Goal: Navigation & Orientation: Find specific page/section

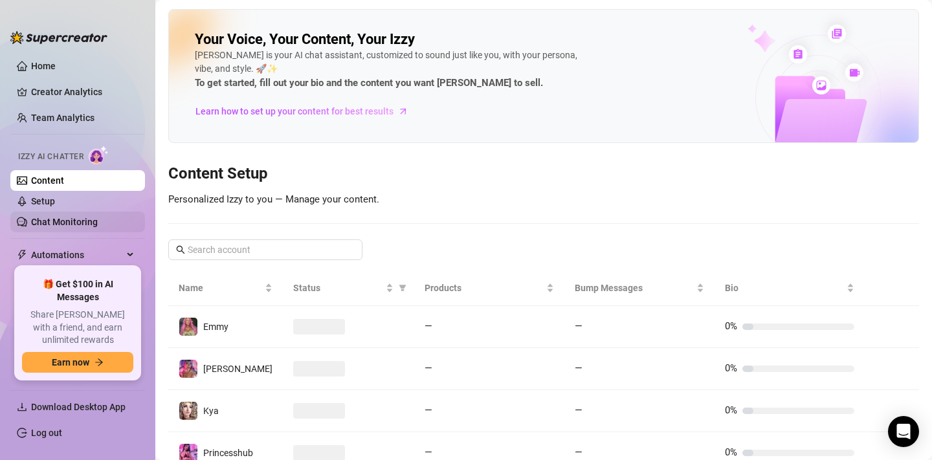
scroll to position [82, 0]
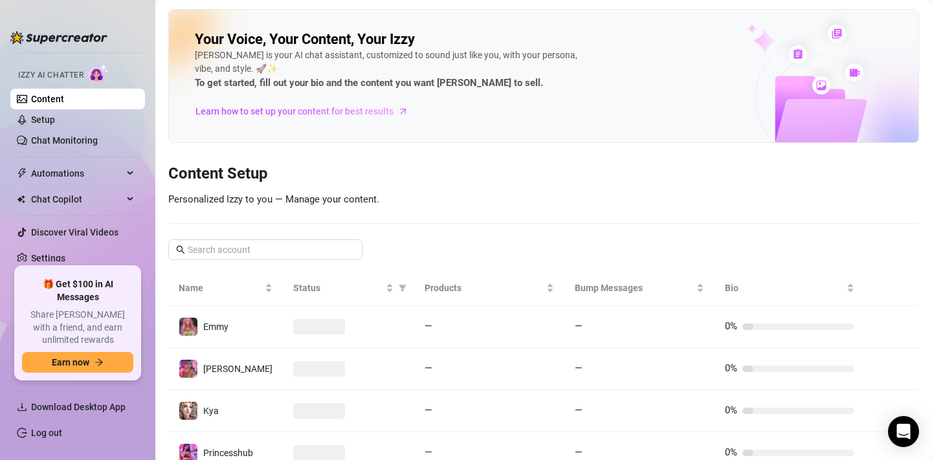
click at [50, 102] on link "Content" at bounding box center [47, 99] width 33 height 10
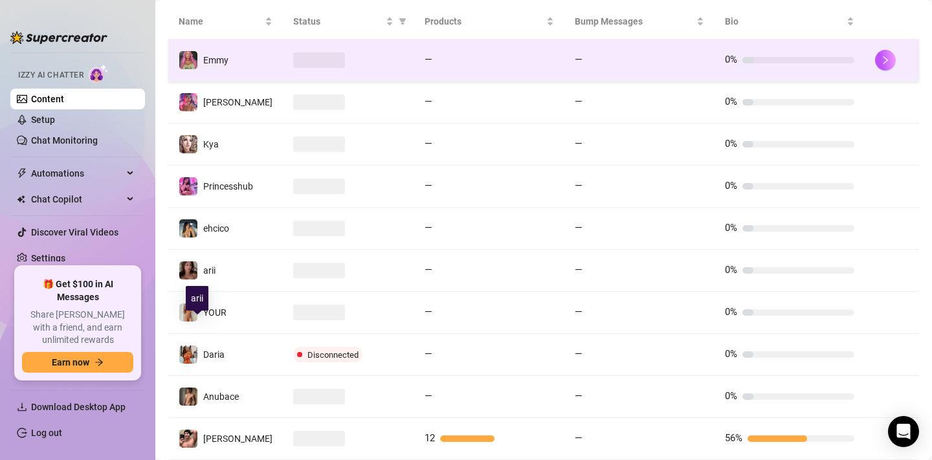
scroll to position [280, 0]
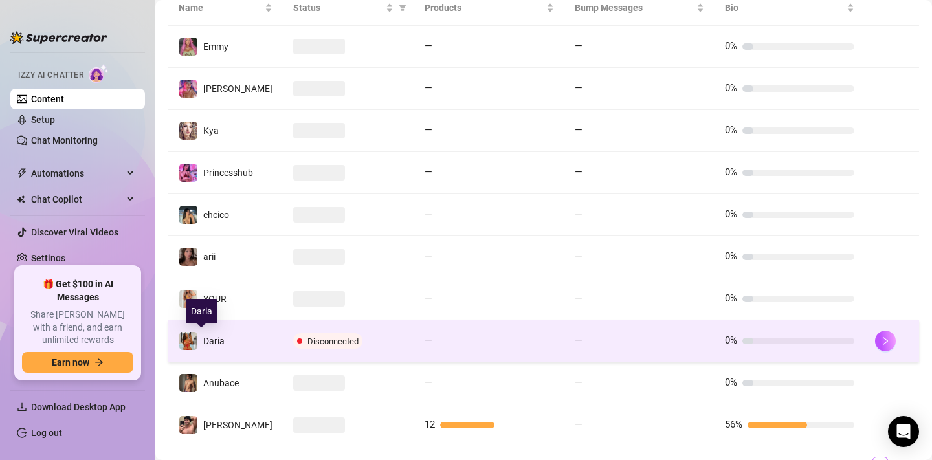
click at [212, 341] on span "Daria" at bounding box center [213, 341] width 21 height 10
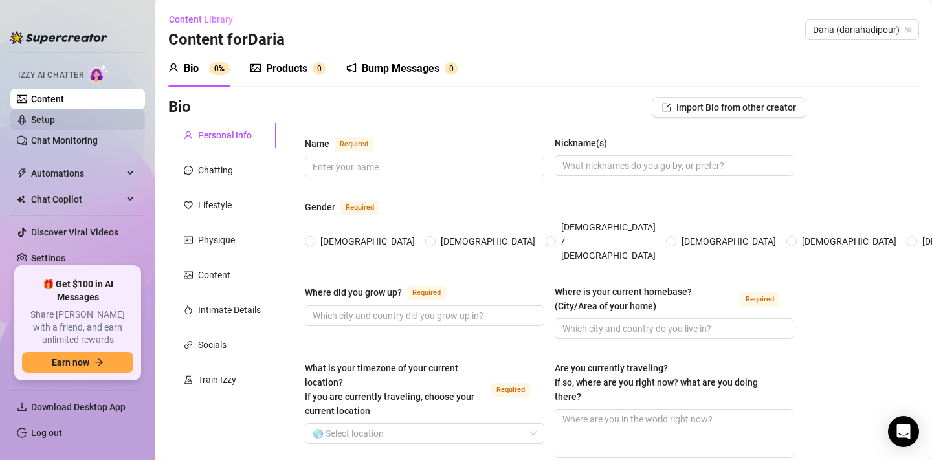
click at [55, 124] on link "Setup" at bounding box center [43, 120] width 24 height 10
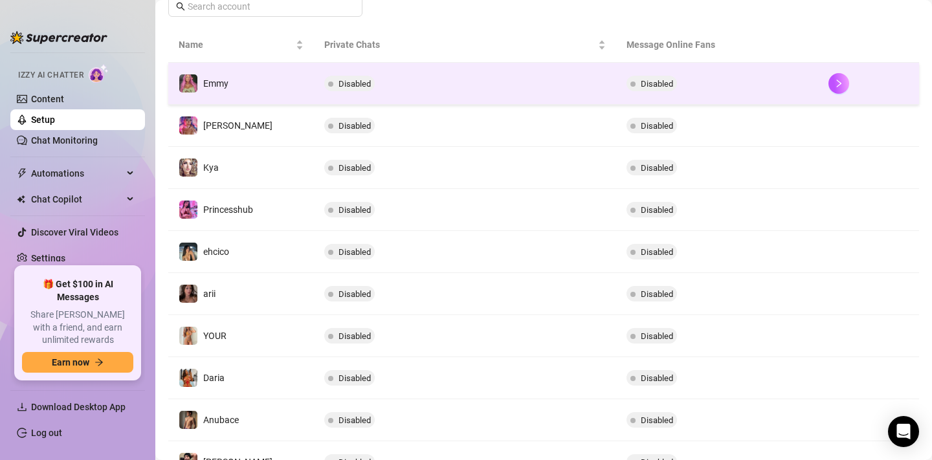
scroll to position [319, 0]
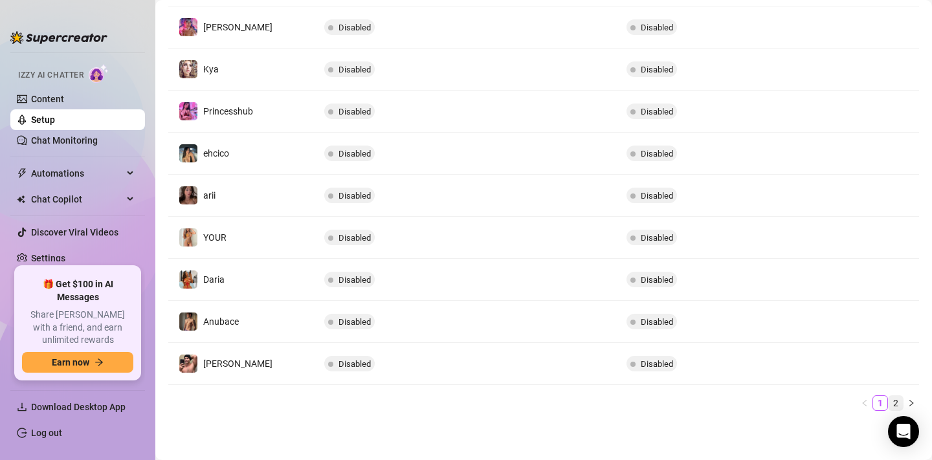
click at [897, 406] on link "2" at bounding box center [895, 403] width 14 height 14
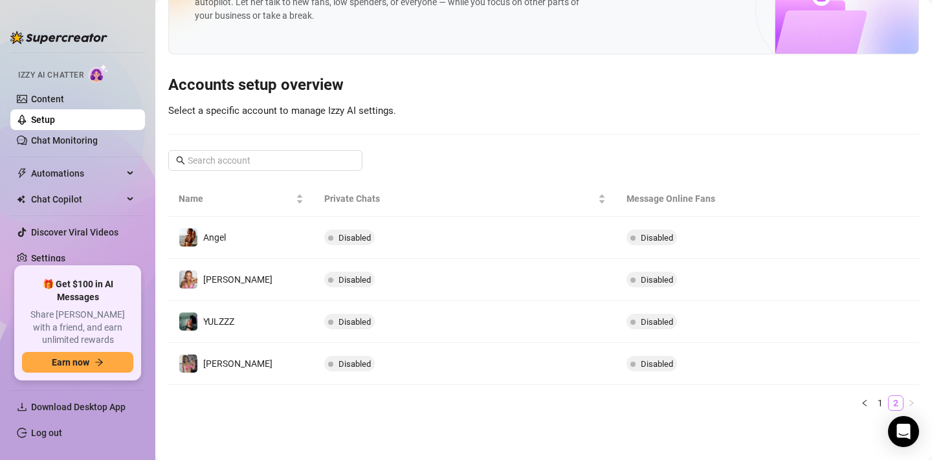
scroll to position [67, 0]
click at [877, 404] on link "1" at bounding box center [880, 403] width 14 height 14
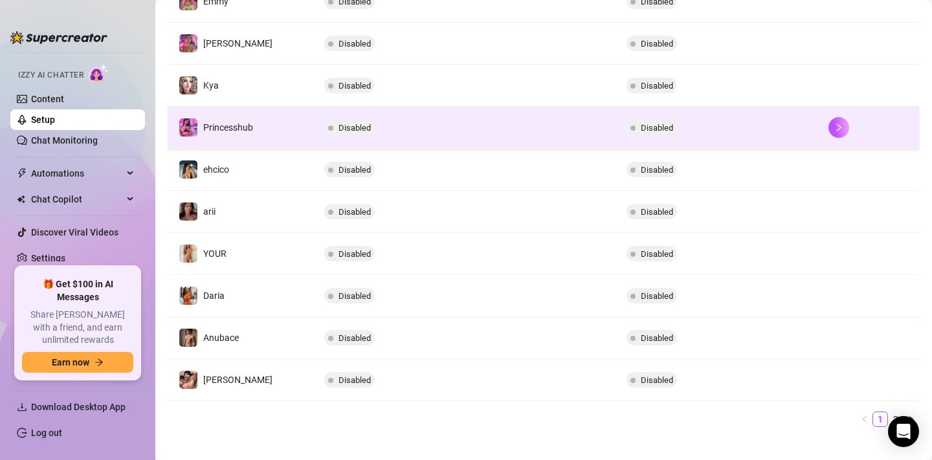
scroll to position [319, 0]
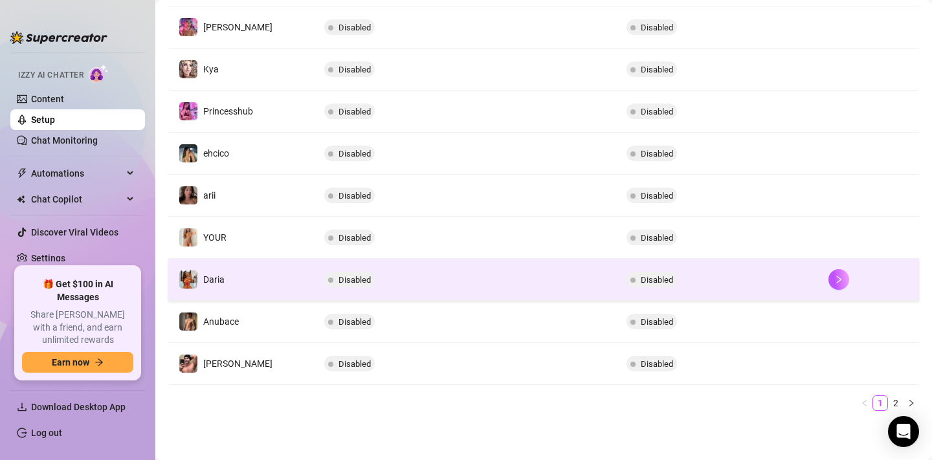
click at [653, 285] on span "Disabled" at bounding box center [651, 280] width 50 height 16
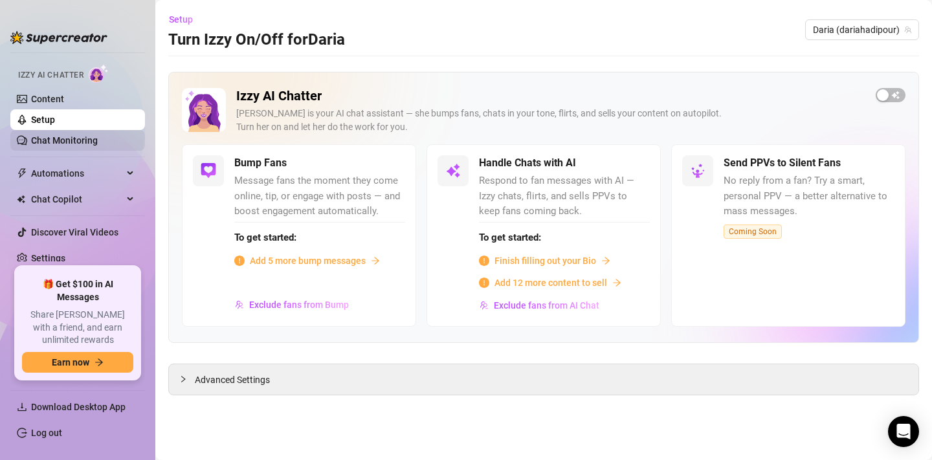
click at [70, 144] on link "Chat Monitoring" at bounding box center [64, 140] width 67 height 10
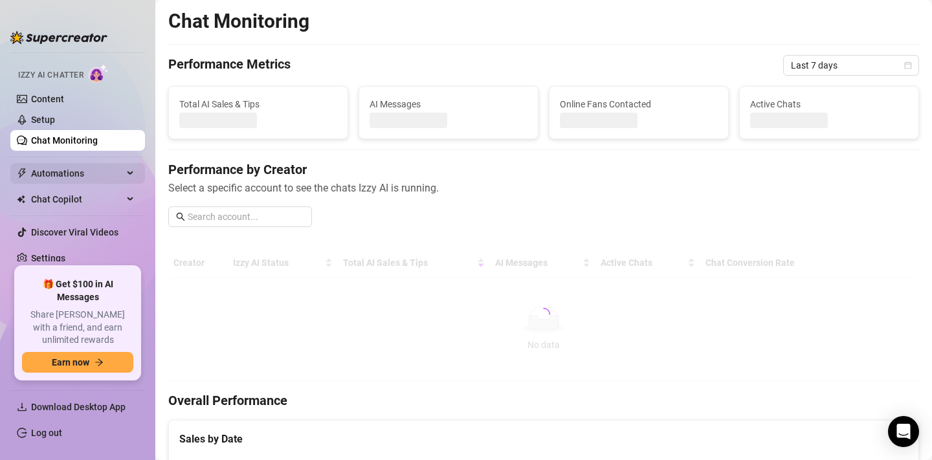
click at [60, 165] on span "Automations" at bounding box center [77, 173] width 92 height 21
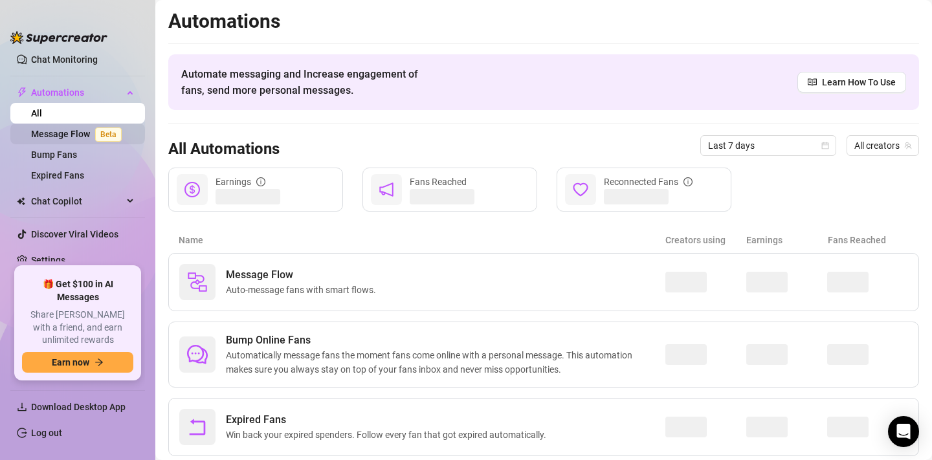
scroll to position [164, 0]
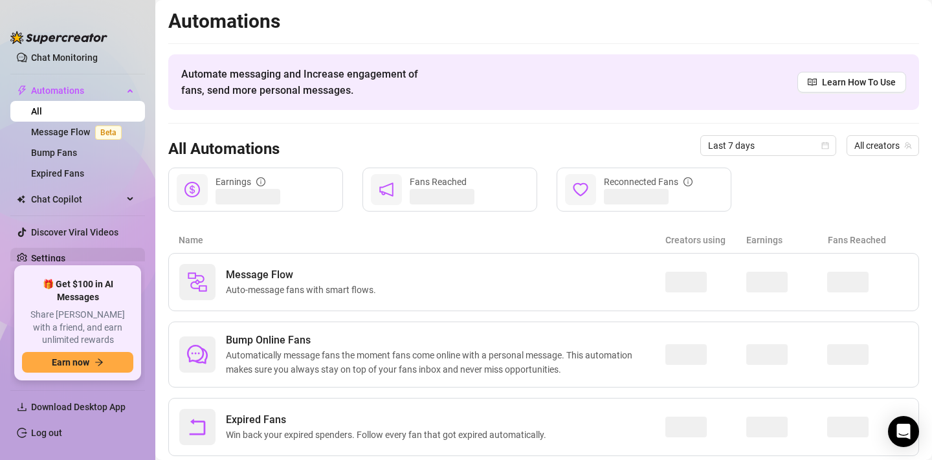
click at [63, 261] on link "Settings" at bounding box center [48, 258] width 34 height 10
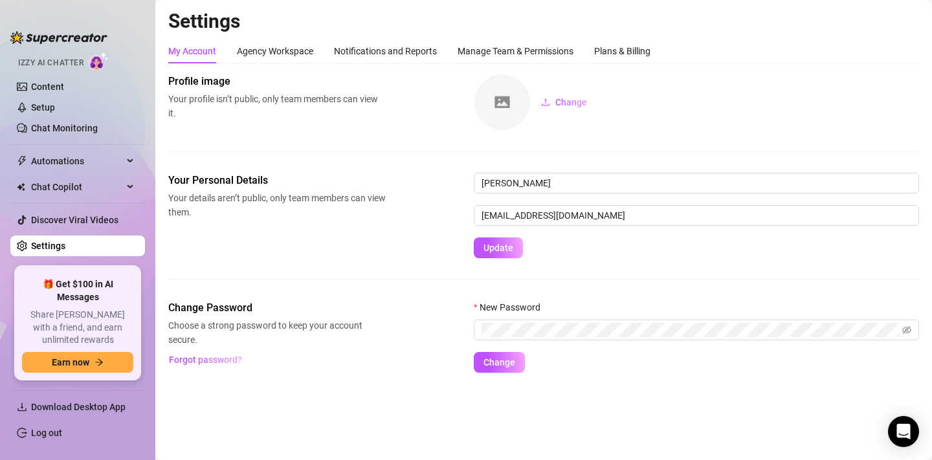
scroll to position [82, 0]
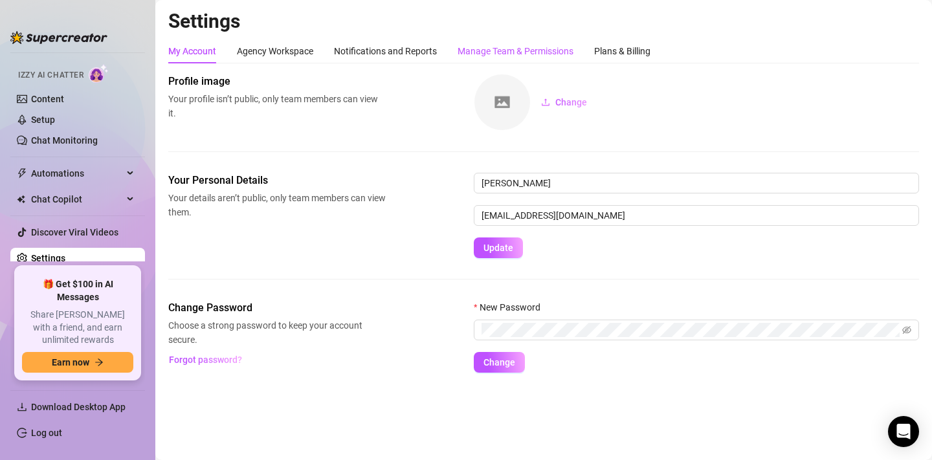
click at [492, 52] on div "Manage Team & Permissions" at bounding box center [515, 51] width 116 height 14
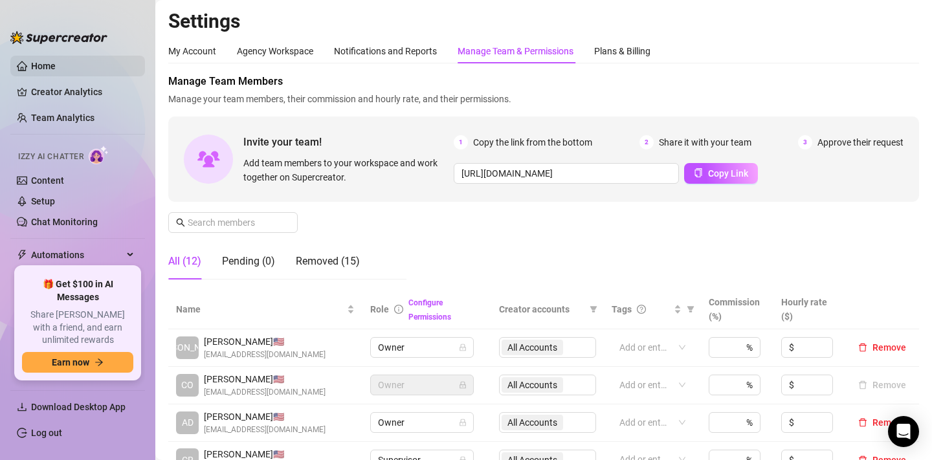
click at [56, 65] on link "Home" at bounding box center [43, 66] width 25 height 10
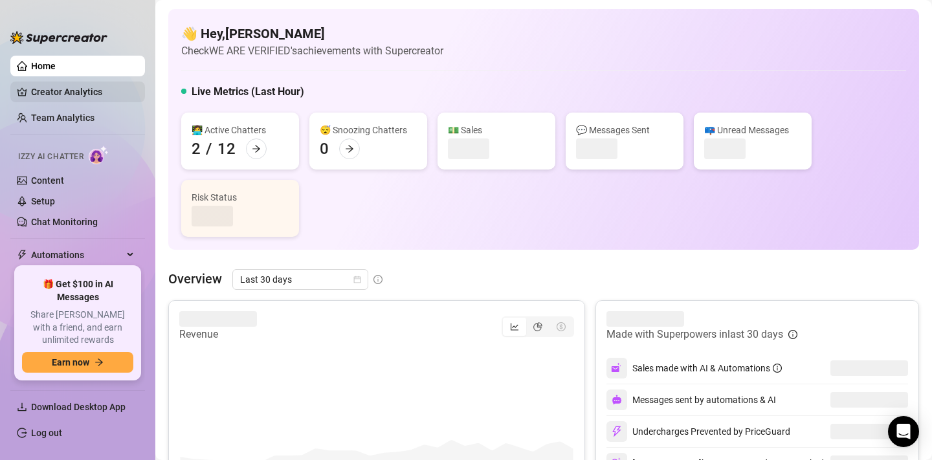
click at [61, 89] on link "Creator Analytics" at bounding box center [83, 92] width 104 height 21
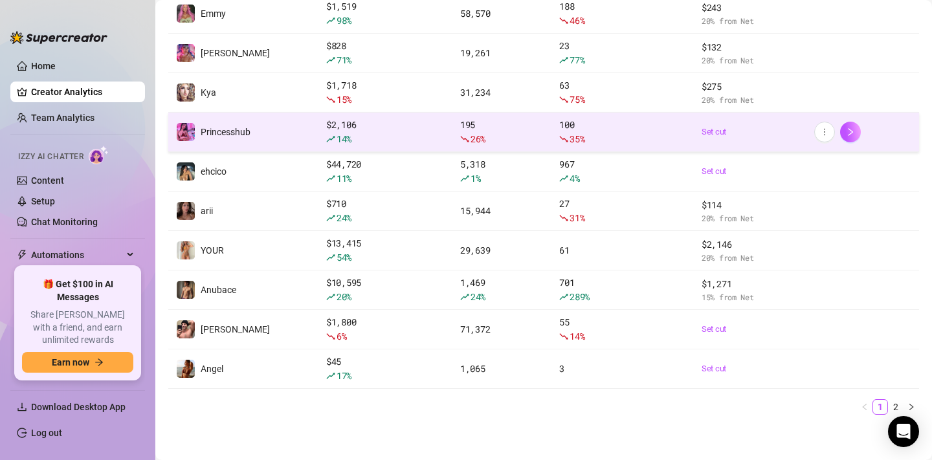
scroll to position [219, 0]
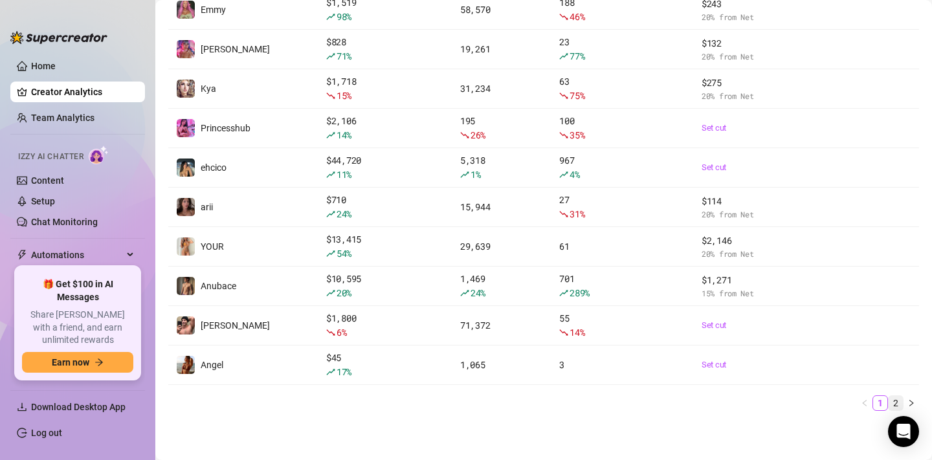
click at [897, 401] on link "2" at bounding box center [895, 403] width 14 height 14
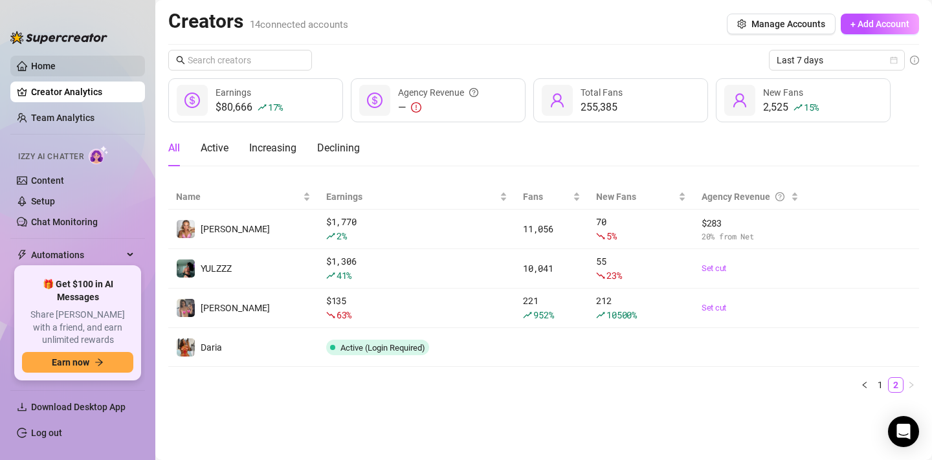
click at [48, 67] on link "Home" at bounding box center [43, 66] width 25 height 10
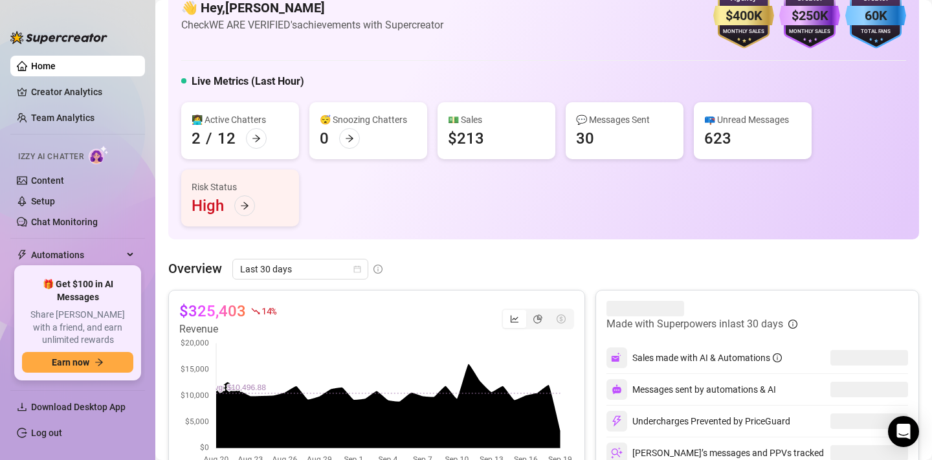
scroll to position [42, 0]
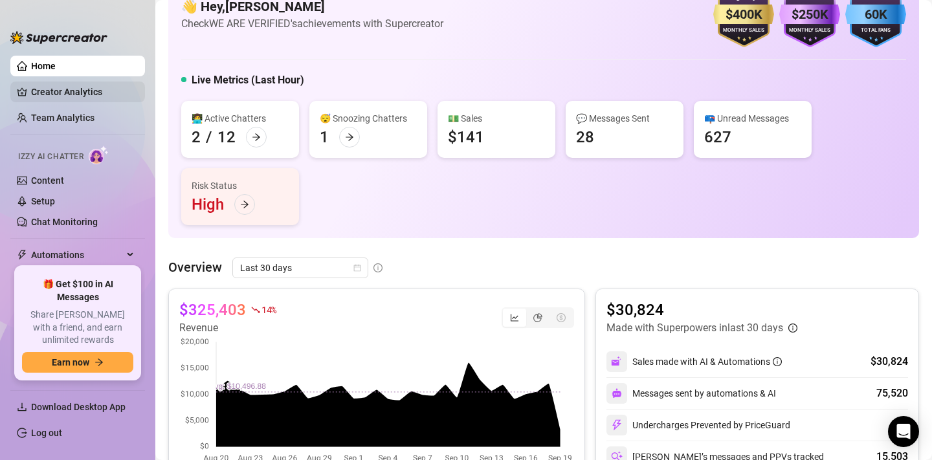
click at [61, 93] on link "Creator Analytics" at bounding box center [83, 92] width 104 height 21
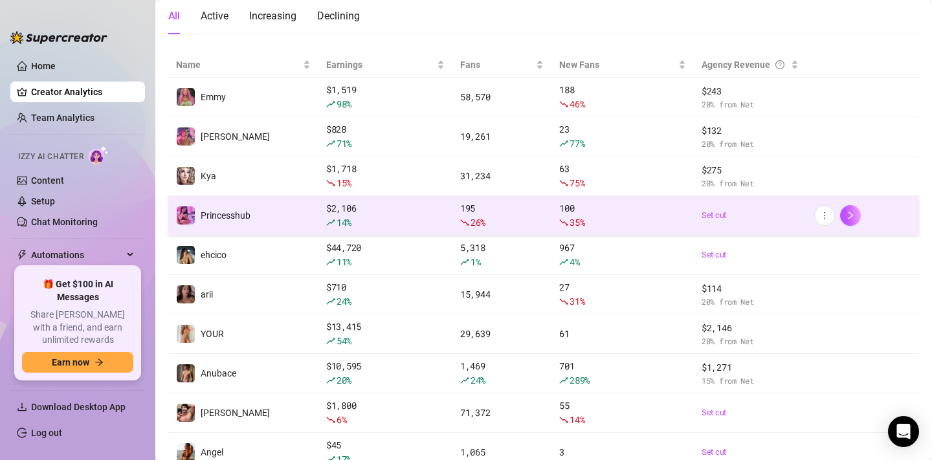
scroll to position [219, 0]
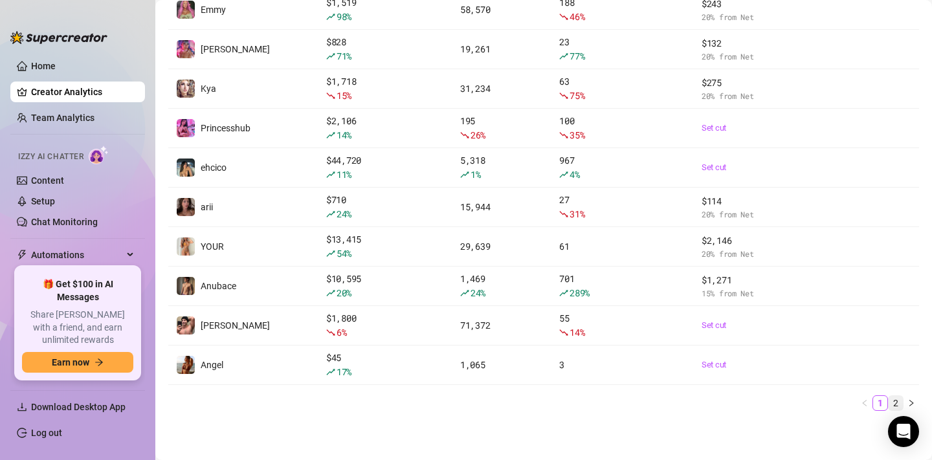
click at [898, 402] on link "2" at bounding box center [895, 403] width 14 height 14
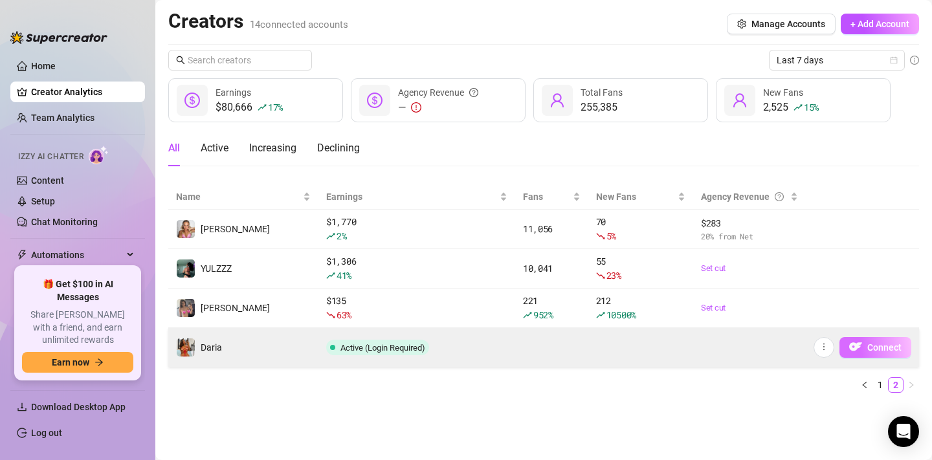
click at [871, 349] on span "Connect" at bounding box center [884, 347] width 34 height 10
click at [824, 347] on icon "more" at bounding box center [823, 346] width 9 height 9
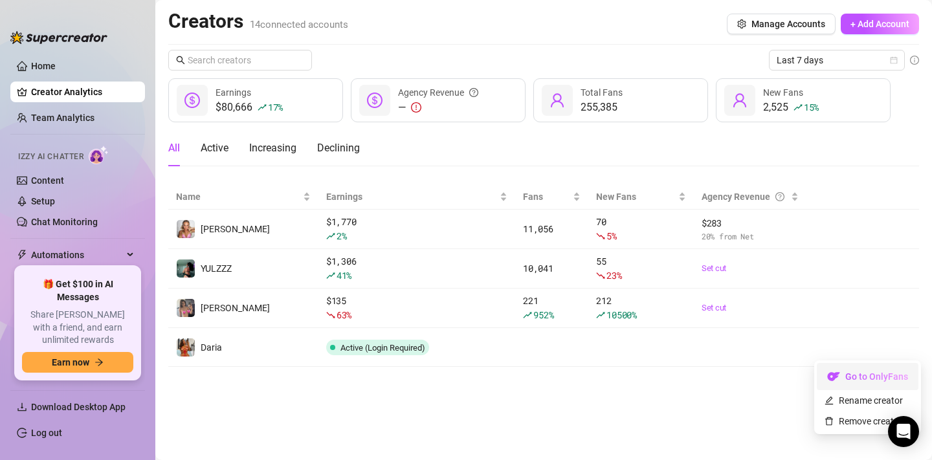
click at [839, 375] on link "Go to OnlyFans" at bounding box center [867, 380] width 102 height 10
